Goal: Task Accomplishment & Management: Use online tool/utility

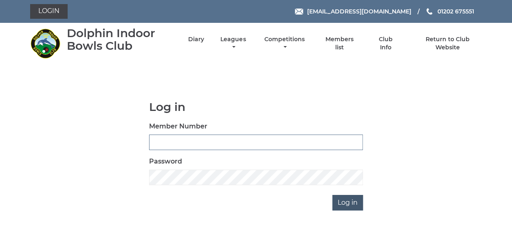
type input "3863"
click at [344, 198] on input "Log in" at bounding box center [347, 202] width 31 height 15
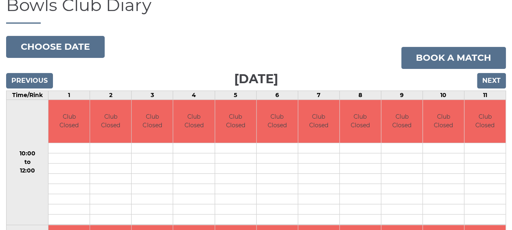
scroll to position [81, 0]
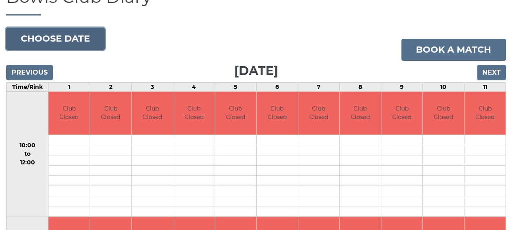
click at [91, 32] on button "Choose date" at bounding box center [55, 39] width 98 height 22
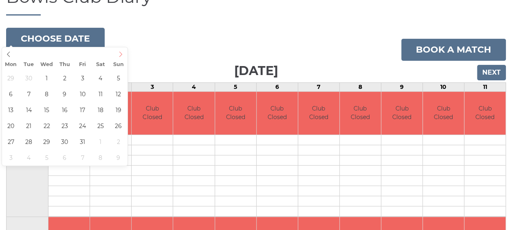
click at [121, 53] on icon at bounding box center [120, 54] width 3 height 5
type input "2025-10-06"
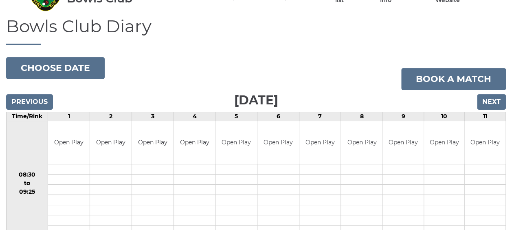
scroll to position [41, 0]
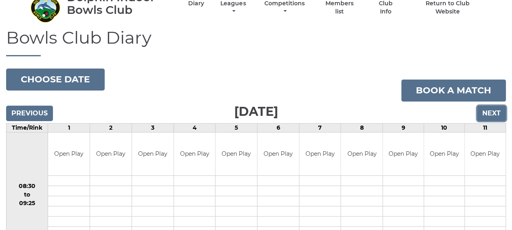
click at [489, 105] on input "Next" at bounding box center [491, 112] width 29 height 15
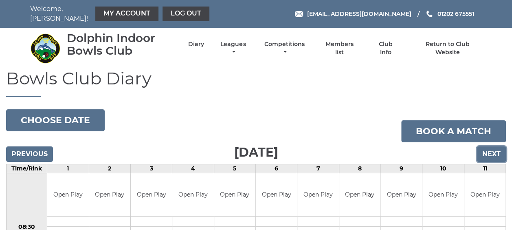
click at [489, 149] on input "Next" at bounding box center [491, 153] width 29 height 15
click at [169, 11] on link "Log out" at bounding box center [185, 14] width 47 height 15
